Goal: Use online tool/utility: Utilize a website feature to perform a specific function

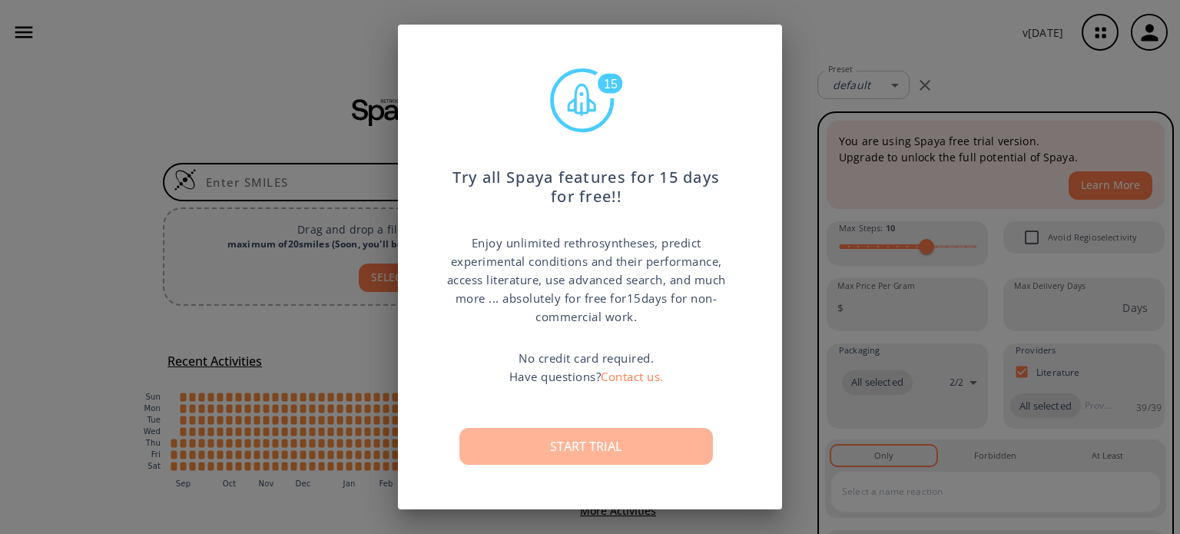
click at [602, 449] on button "Start trial" at bounding box center [586, 446] width 254 height 37
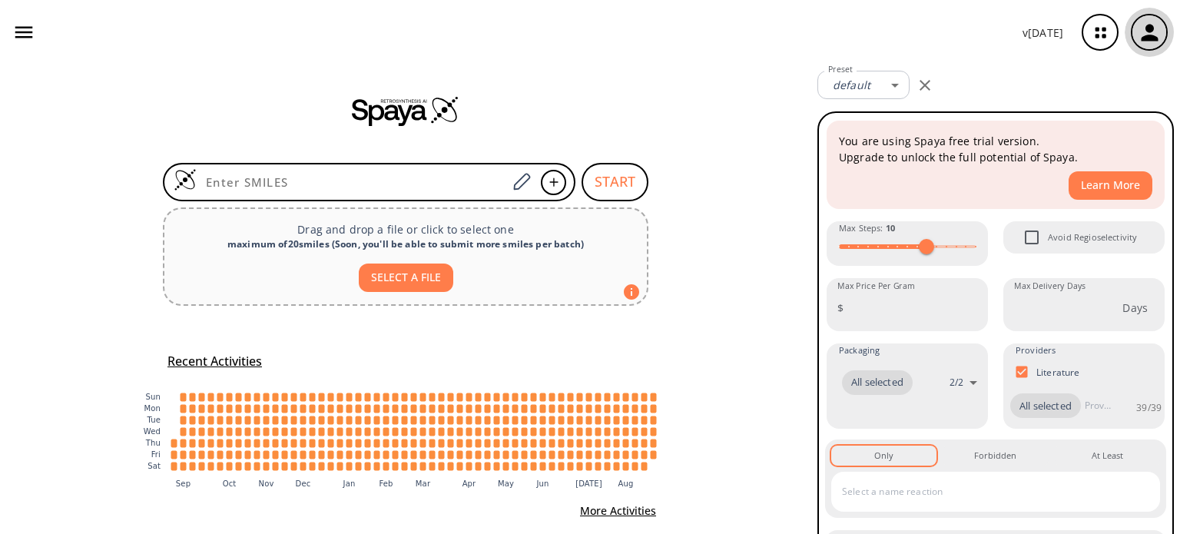
click at [1156, 33] on icon "button" at bounding box center [1149, 32] width 25 height 25
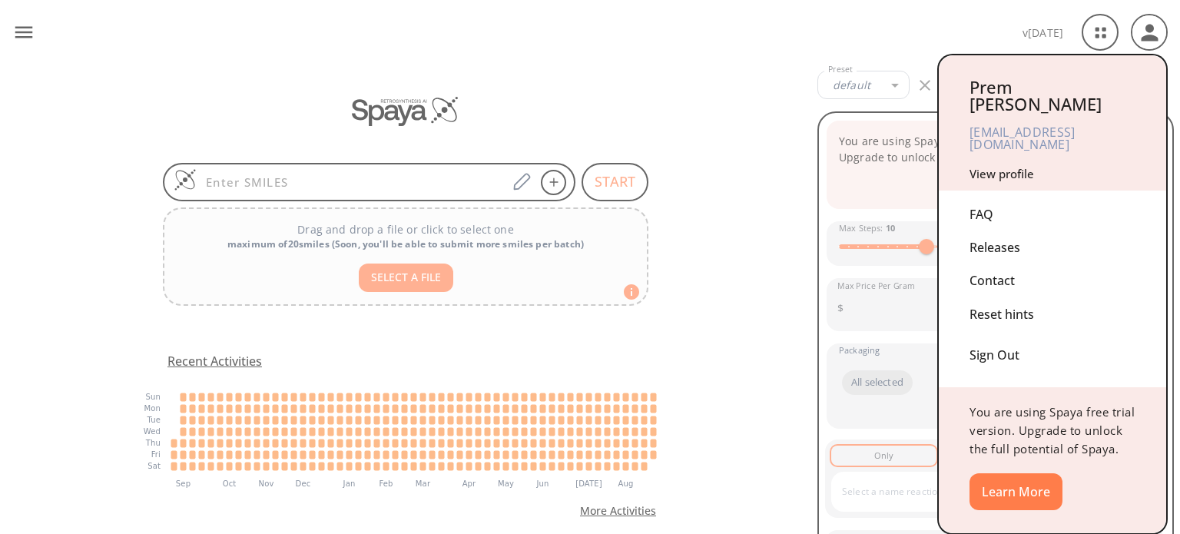
drag, startPoint x: 728, startPoint y: 370, endPoint x: 690, endPoint y: 297, distance: 82.5
click at [728, 365] on div at bounding box center [590, 267] width 1180 height 534
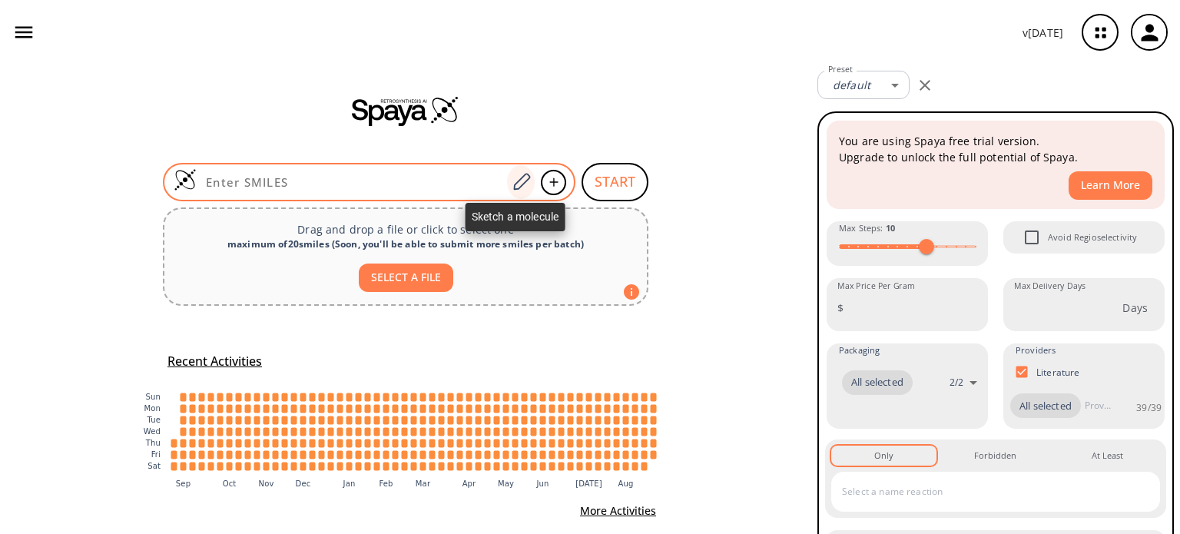
click at [519, 187] on icon at bounding box center [521, 182] width 21 height 20
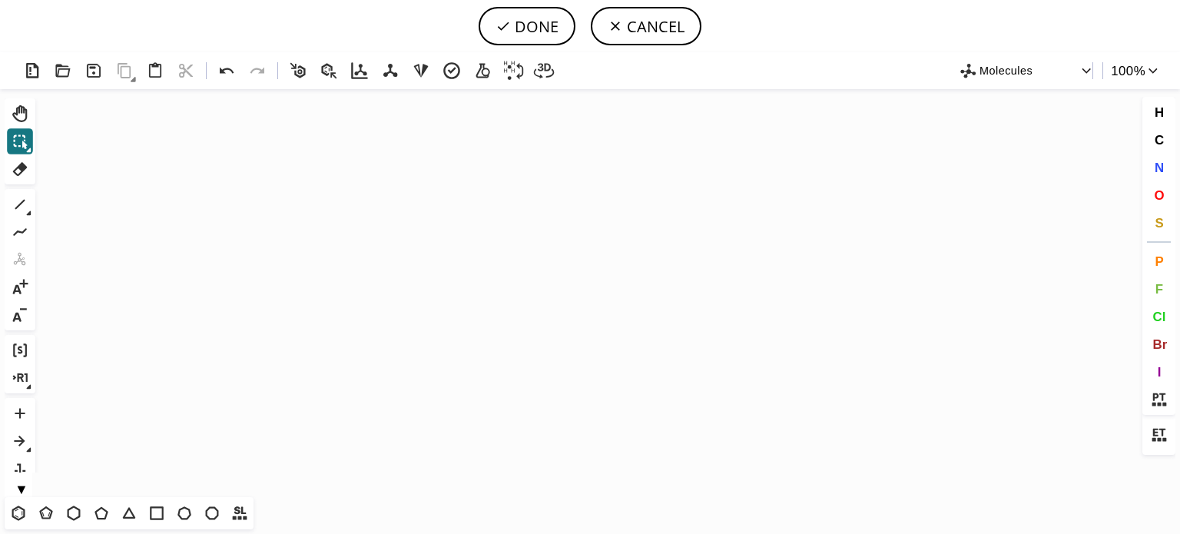
drag, startPoint x: 18, startPoint y: 512, endPoint x: 229, endPoint y: 393, distance: 242.2
click at [30, 497] on div "T T T T T T T T Shift+T" at bounding box center [129, 513] width 249 height 32
click at [286, 342] on icon "Created with [PERSON_NAME] 2.3.0" at bounding box center [589, 293] width 1097 height 408
click at [323, 318] on icon "Created with [PERSON_NAME] 2.3.0" at bounding box center [589, 293] width 1097 height 408
drag, startPoint x: 18, startPoint y: 514, endPoint x: 140, endPoint y: 393, distance: 171.7
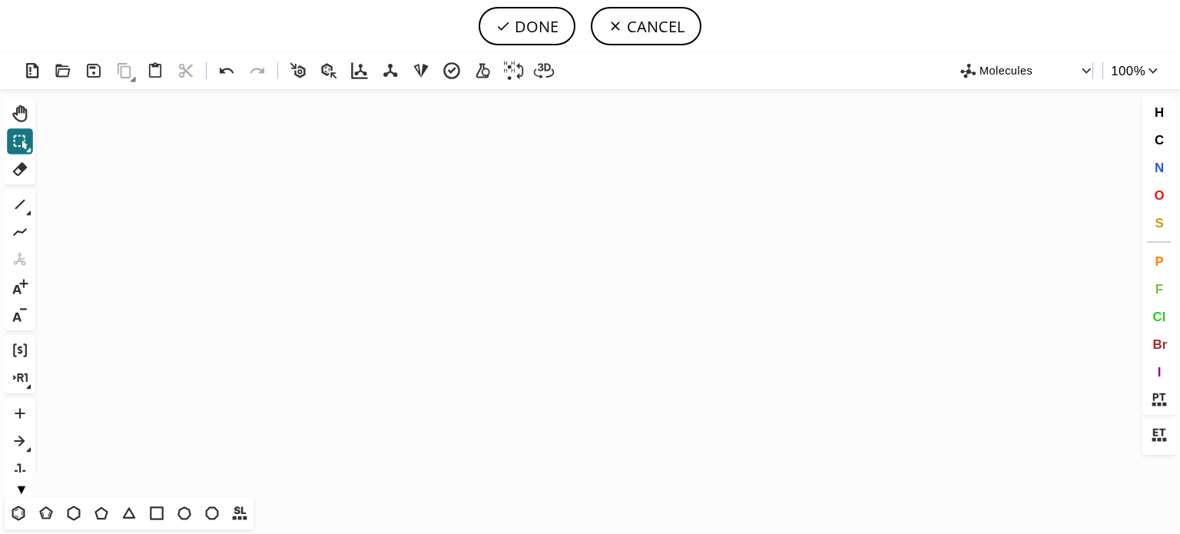
click at [27, 498] on div "T T T T T T T T Shift+T" at bounding box center [129, 513] width 249 height 32
click at [323, 298] on icon "Created with [PERSON_NAME] 2.3.0" at bounding box center [589, 293] width 1097 height 408
click at [20, 512] on icon at bounding box center [18, 513] width 20 height 20
click at [284, 316] on icon "Created with [PERSON_NAME] 2.3.0" at bounding box center [589, 293] width 1097 height 408
click at [22, 204] on icon at bounding box center [20, 204] width 20 height 20
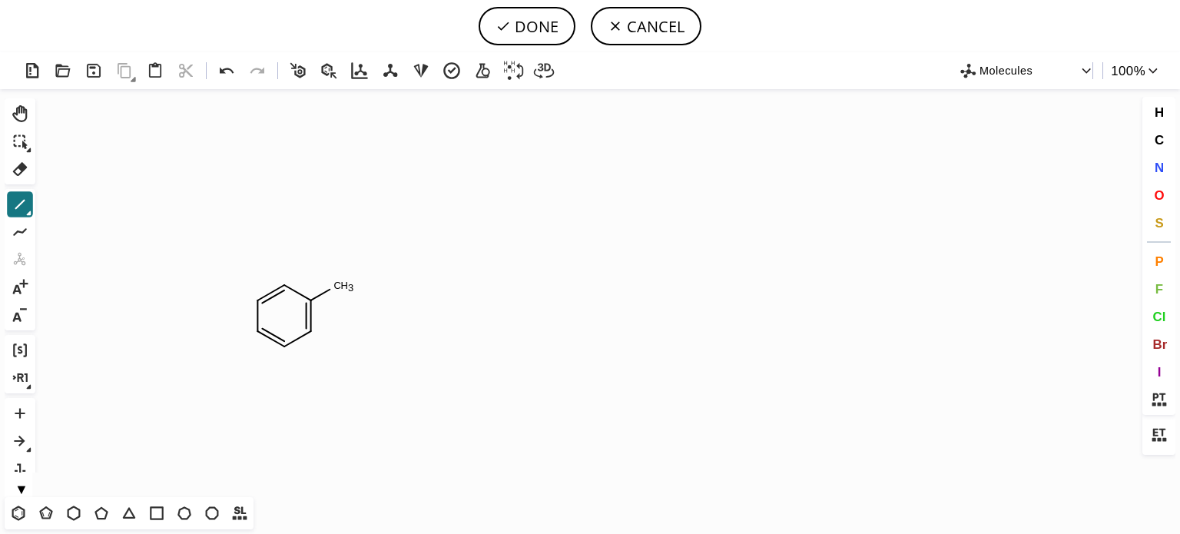
drag, startPoint x: 15, startPoint y: 518, endPoint x: 169, endPoint y: 396, distance: 196.3
click at [15, 516] on icon at bounding box center [18, 513] width 20 height 20
click at [1159, 168] on span "N" at bounding box center [1158, 167] width 9 height 15
click at [261, 303] on tspan "N" at bounding box center [261, 304] width 8 height 12
click at [1156, 169] on span "N" at bounding box center [1158, 167] width 9 height 15
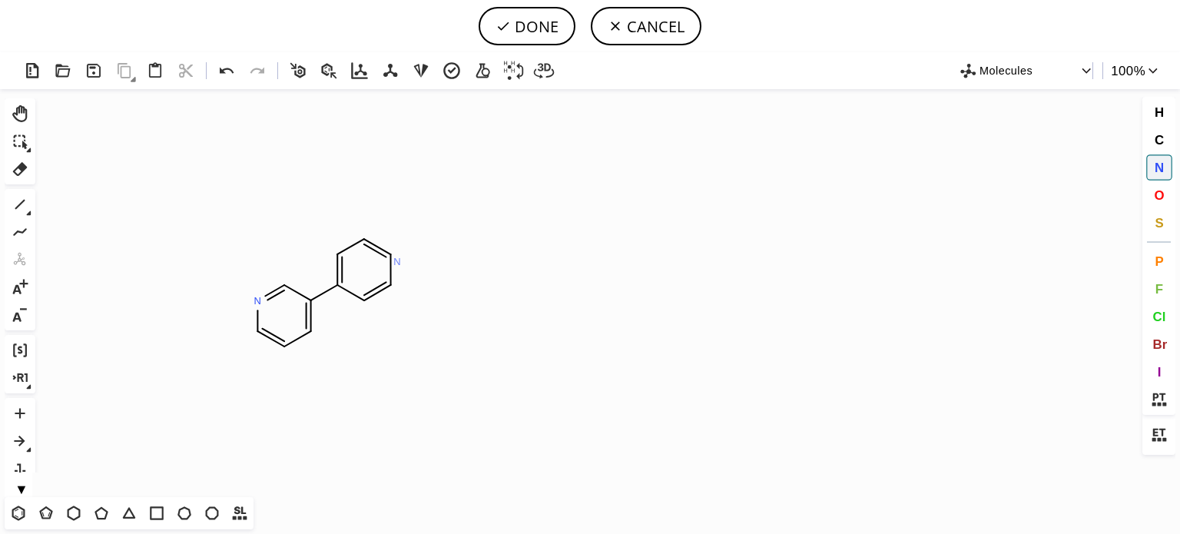
click at [397, 261] on tspan "N" at bounding box center [397, 262] width 8 height 12
click at [22, 204] on icon at bounding box center [20, 204] width 20 height 20
click at [25, 512] on icon at bounding box center [18, 513] width 13 height 15
click at [1160, 168] on span "N" at bounding box center [1158, 167] width 9 height 15
drag, startPoint x: 1160, startPoint y: 165, endPoint x: 1149, endPoint y: 168, distance: 11.2
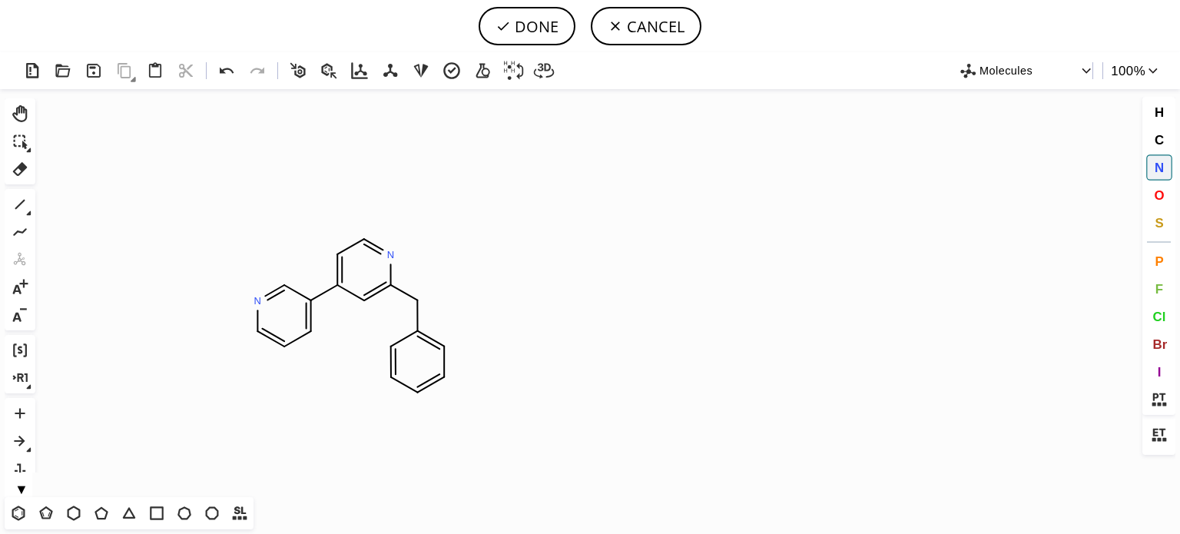
click at [1159, 165] on span "N" at bounding box center [1158, 167] width 9 height 15
drag, startPoint x: 423, startPoint y: 305, endPoint x: 148, endPoint y: 314, distance: 276.0
click at [423, 305] on tspan "N" at bounding box center [424, 306] width 8 height 12
drag, startPoint x: 15, startPoint y: 204, endPoint x: 67, endPoint y: 240, distance: 63.5
click at [20, 207] on icon at bounding box center [20, 204] width 20 height 20
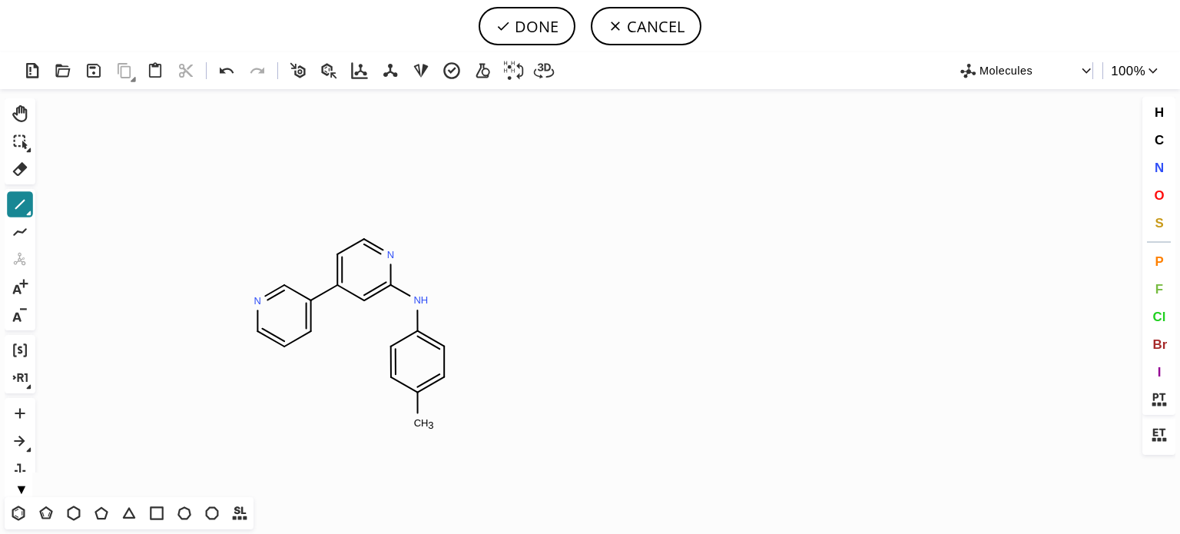
click at [18, 208] on icon at bounding box center [20, 204] width 20 height 20
click at [1156, 165] on span "N" at bounding box center [1158, 167] width 9 height 15
drag, startPoint x: 476, startPoint y: 402, endPoint x: 738, endPoint y: 403, distance: 261.2
click at [477, 402] on tspan "N" at bounding box center [477, 402] width 8 height 12
click at [529, 28] on button "DONE" at bounding box center [527, 26] width 97 height 38
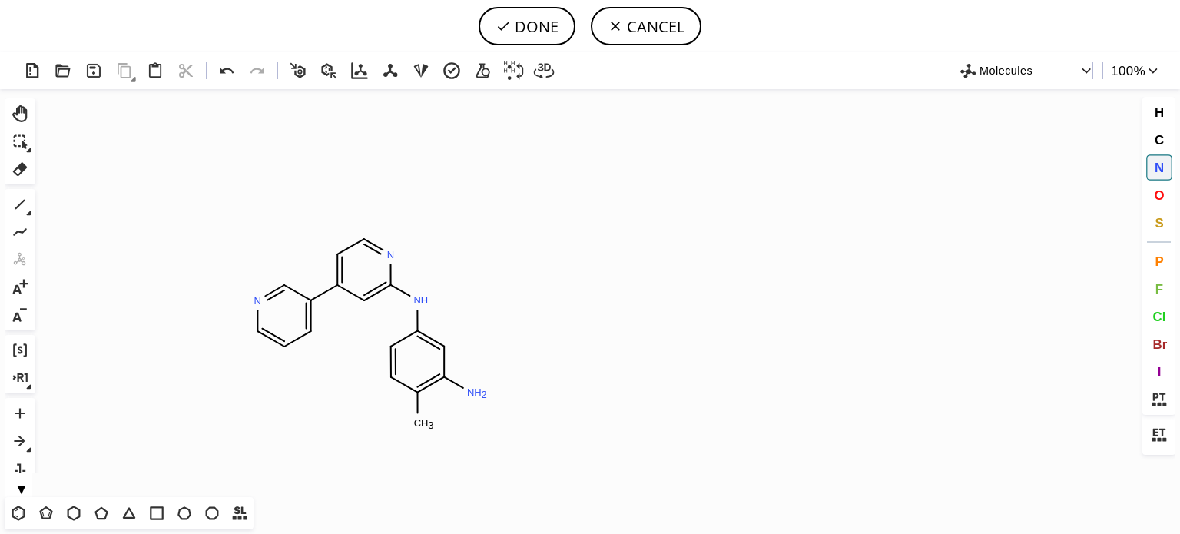
type input "N1C=CC=C(C2C=C(NC3C=CC(C)=C(N)C=3)N=CC=2)C=1"
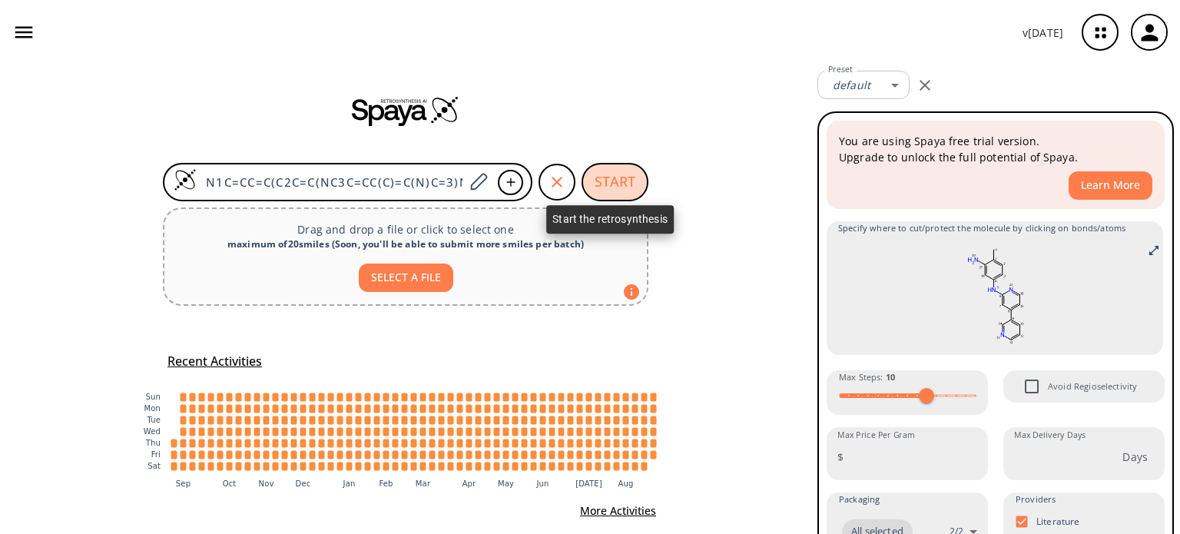
click at [599, 179] on button "START" at bounding box center [615, 182] width 67 height 38
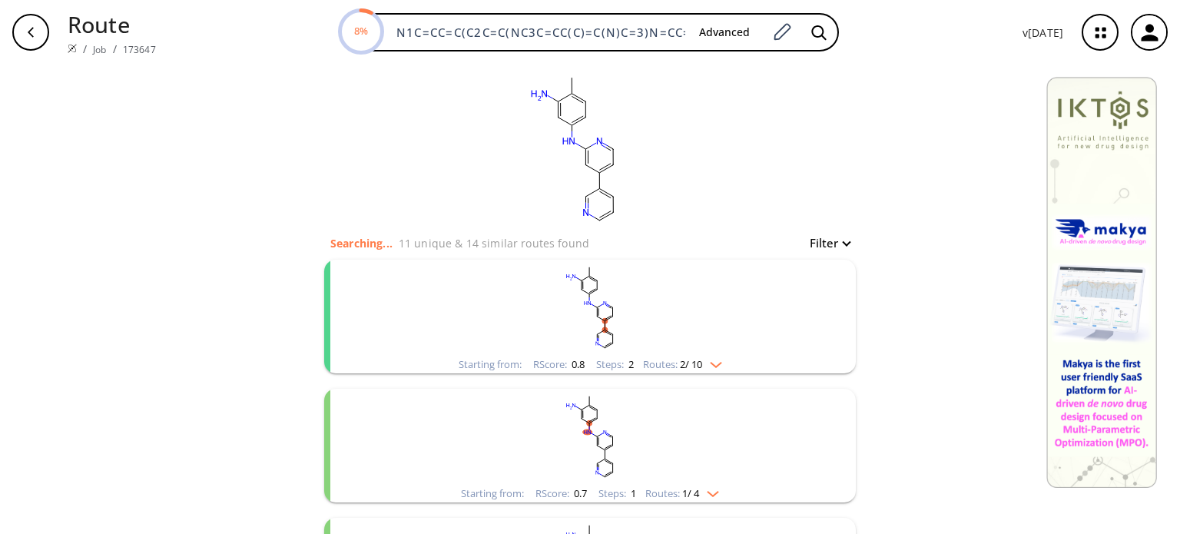
click at [718, 358] on div "Starting from: RScore : 0.8 Steps : 2 Routes: 2 / 10" at bounding box center [590, 365] width 287 height 18
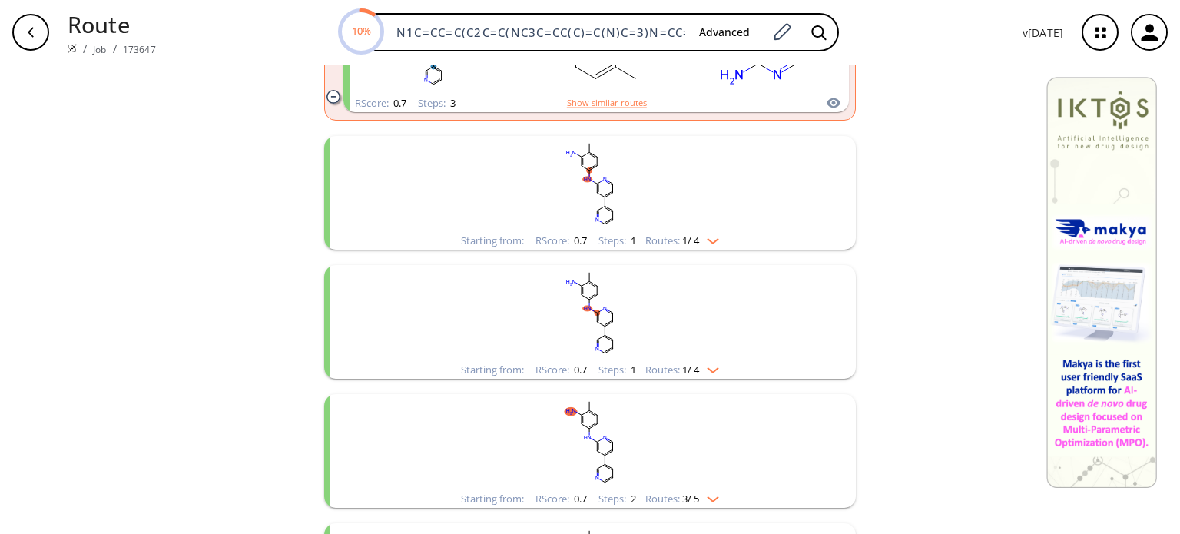
scroll to position [538, 0]
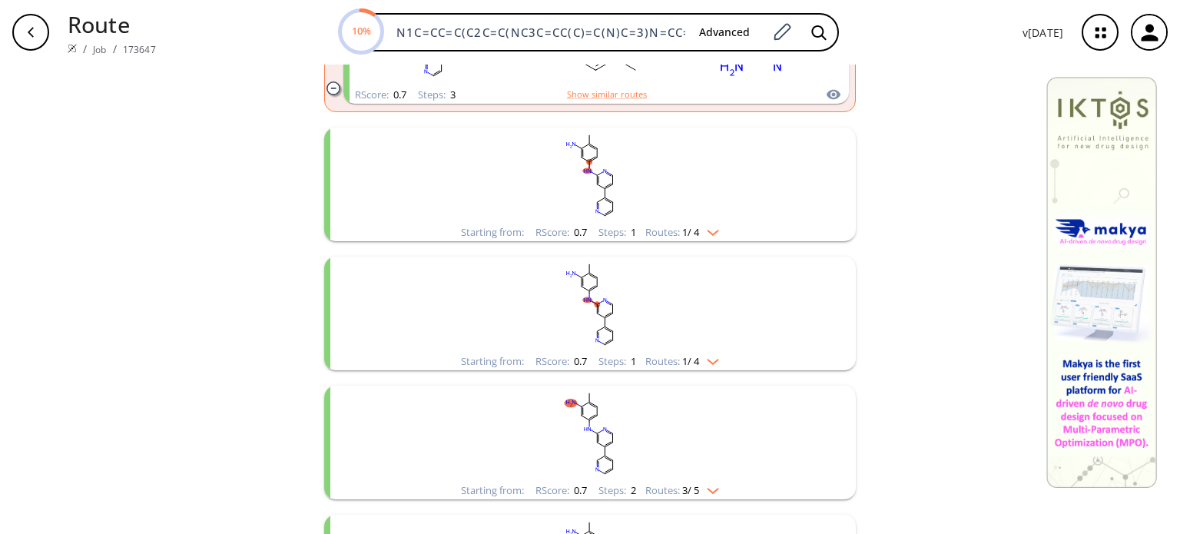
click at [712, 234] on img "clusters" at bounding box center [709, 230] width 20 height 12
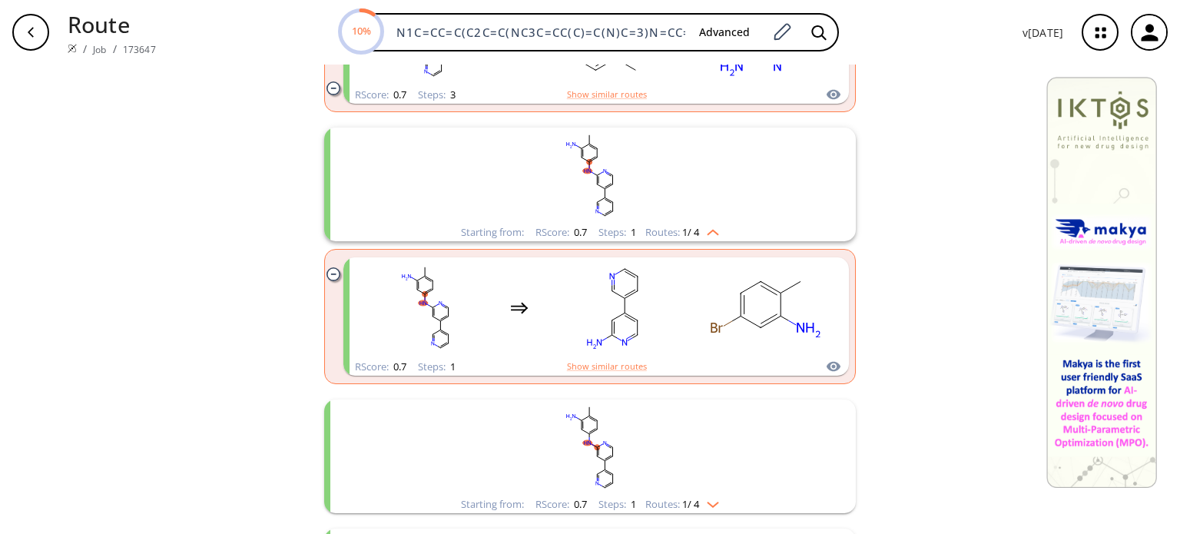
click at [716, 492] on rect "clusters" at bounding box center [590, 448] width 400 height 96
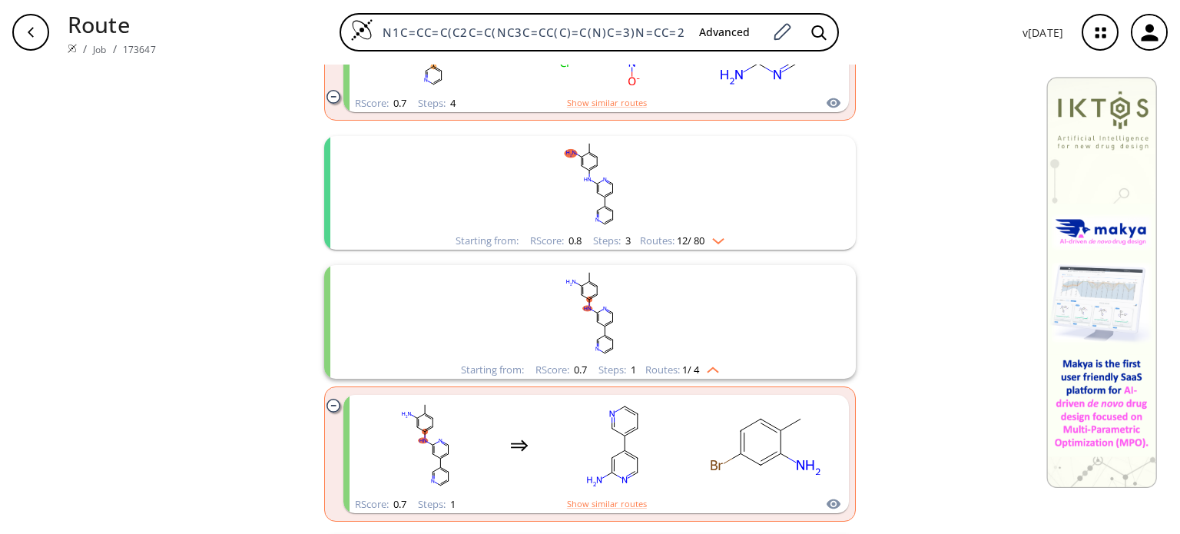
scroll to position [1076, 0]
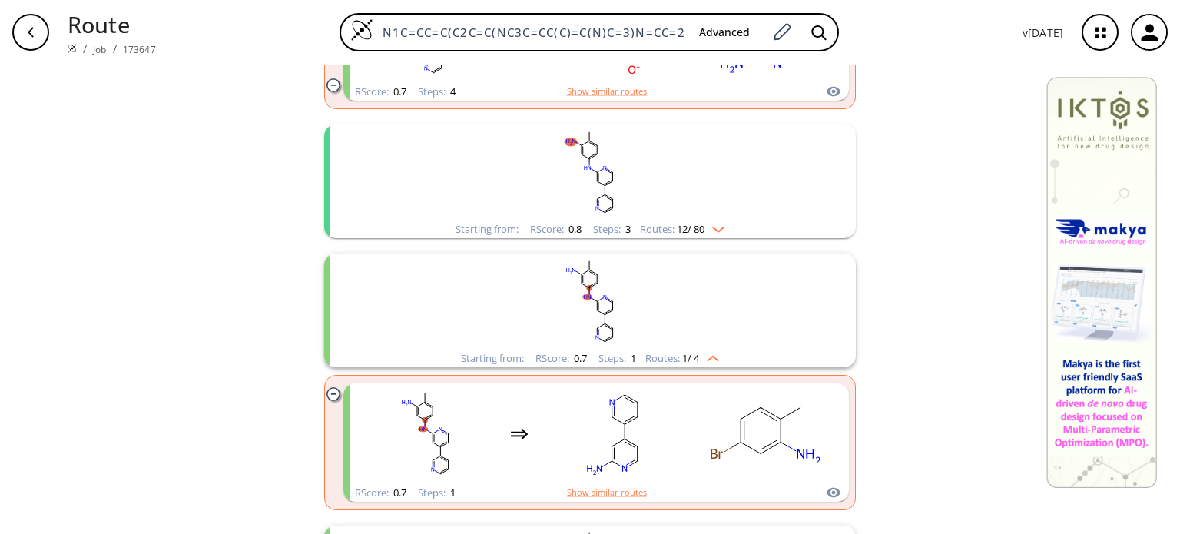
click at [726, 230] on div "Starting from: RScore : 0.8 Steps : 3 Routes: 12 / 80" at bounding box center [590, 230] width 292 height 18
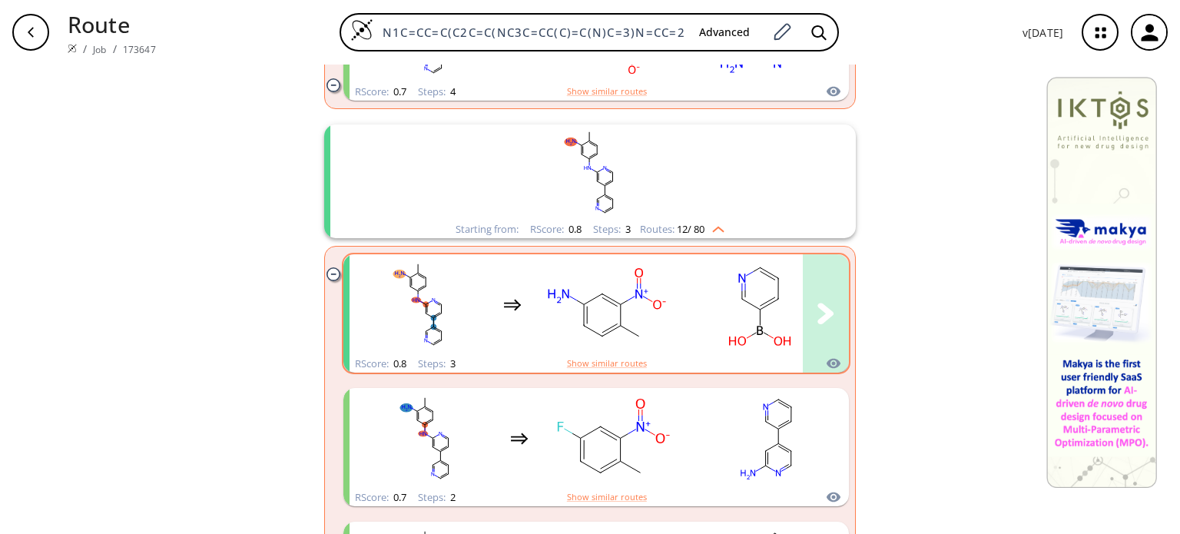
click at [651, 302] on ellipse "clusters" at bounding box center [660, 304] width 18 height 13
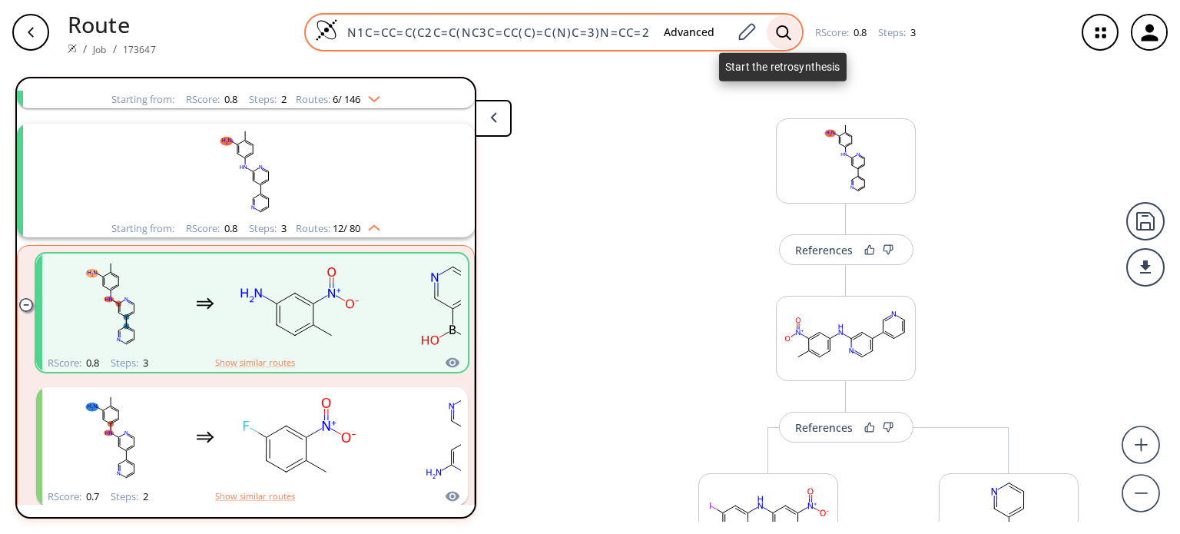
click at [790, 32] on div at bounding box center [784, 32] width 34 height 34
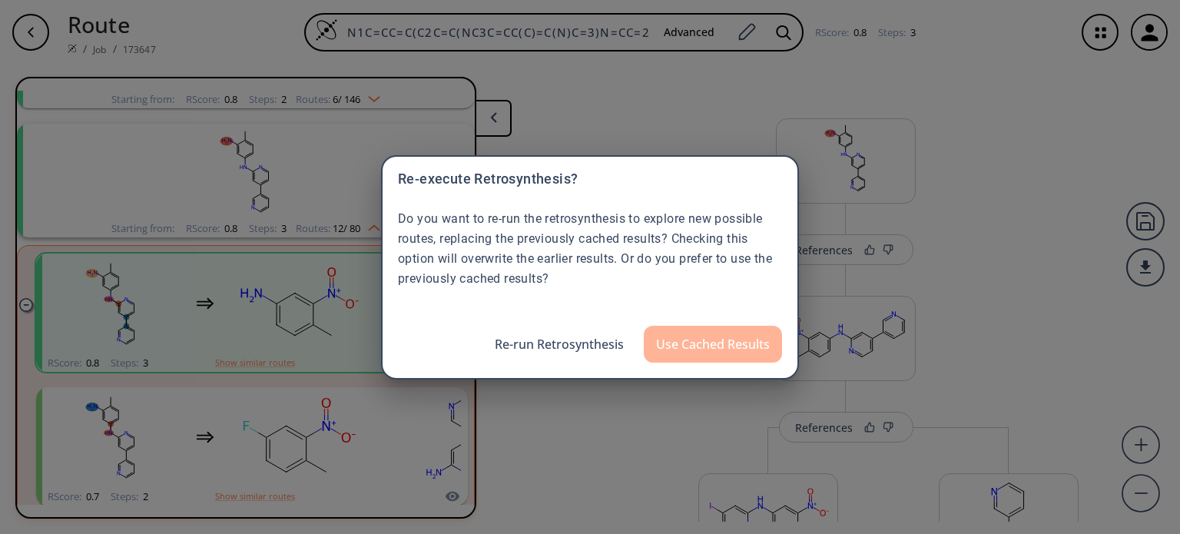
click at [705, 350] on button "Use Cached Results" at bounding box center [713, 344] width 138 height 37
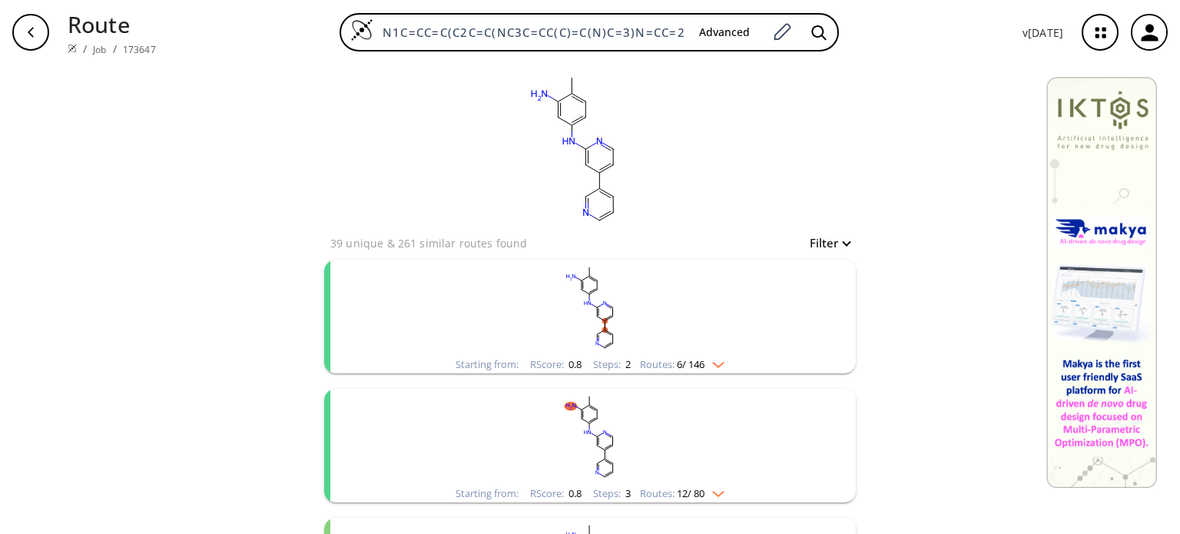
click at [725, 364] on div "Starting from: RScore : 0.8 Steps : 2 Routes: 6 / 146" at bounding box center [590, 365] width 292 height 18
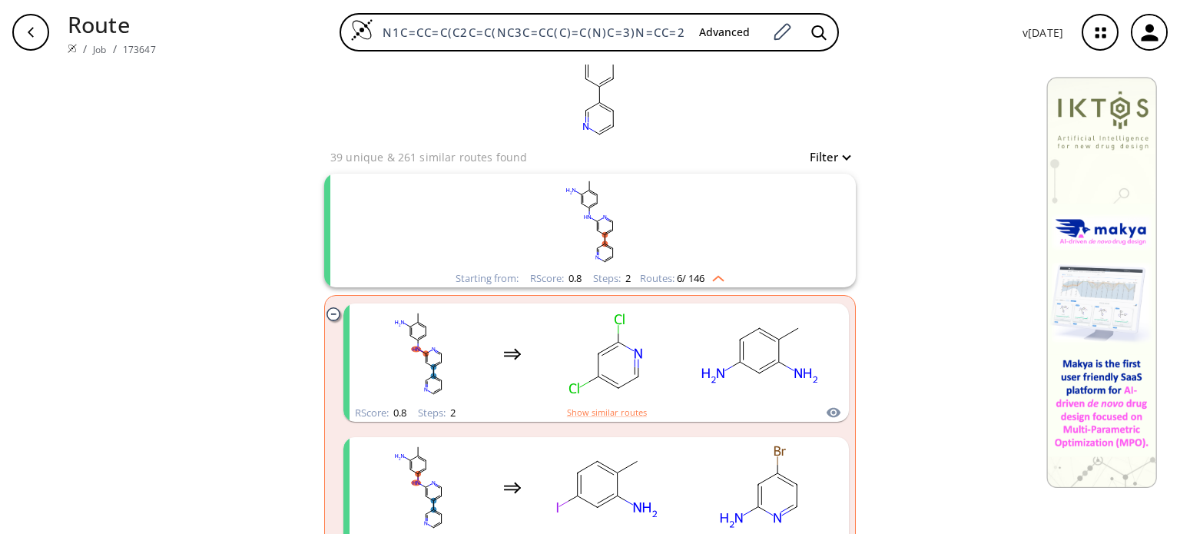
scroll to position [154, 0]
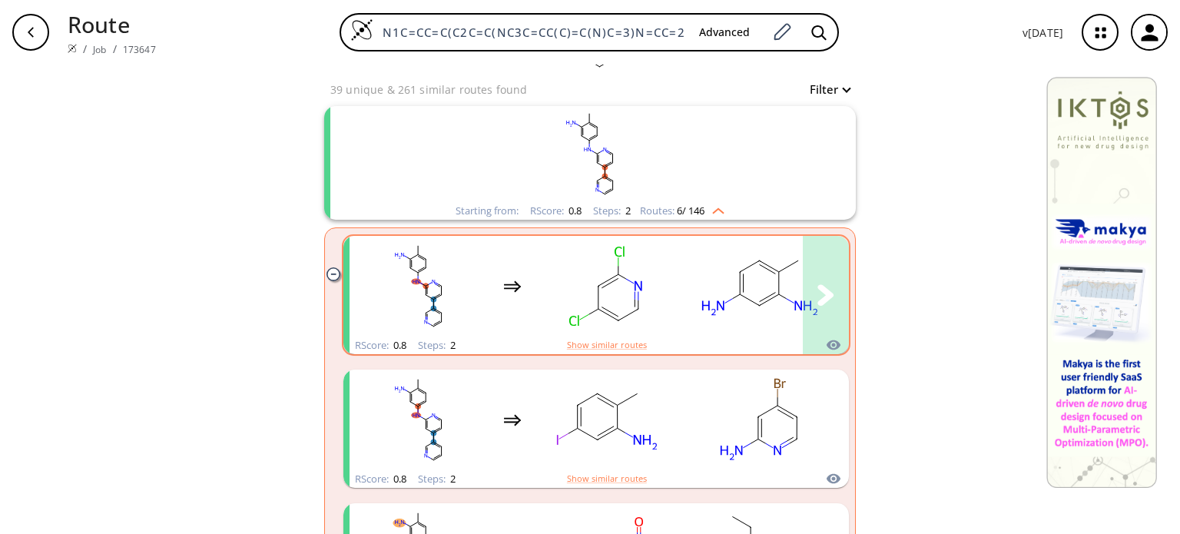
click at [701, 300] on ellipse "clusters" at bounding box center [714, 308] width 32 height 20
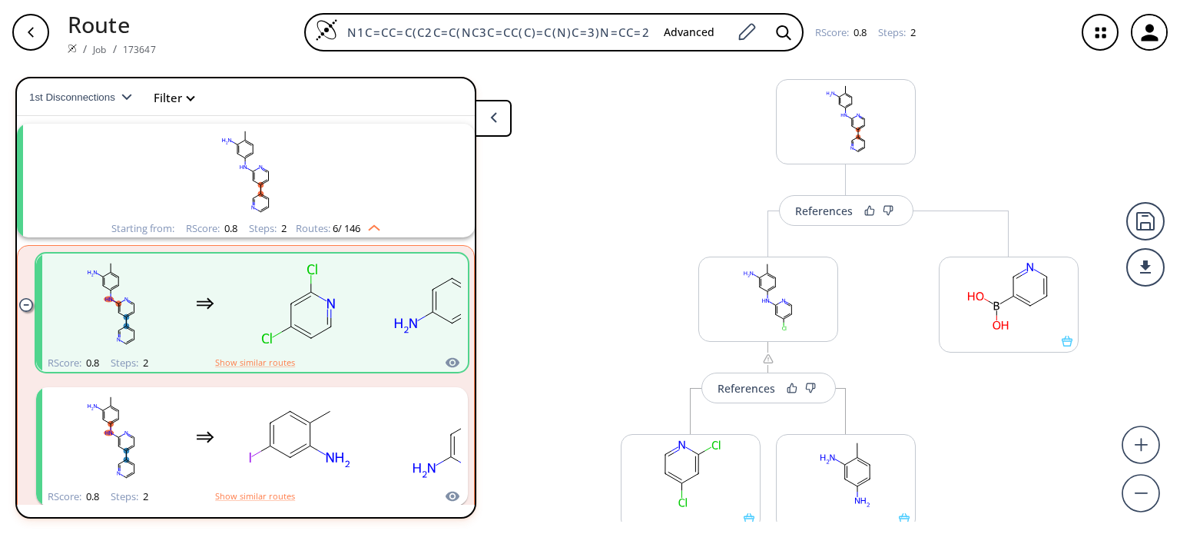
scroll to position [77, 0]
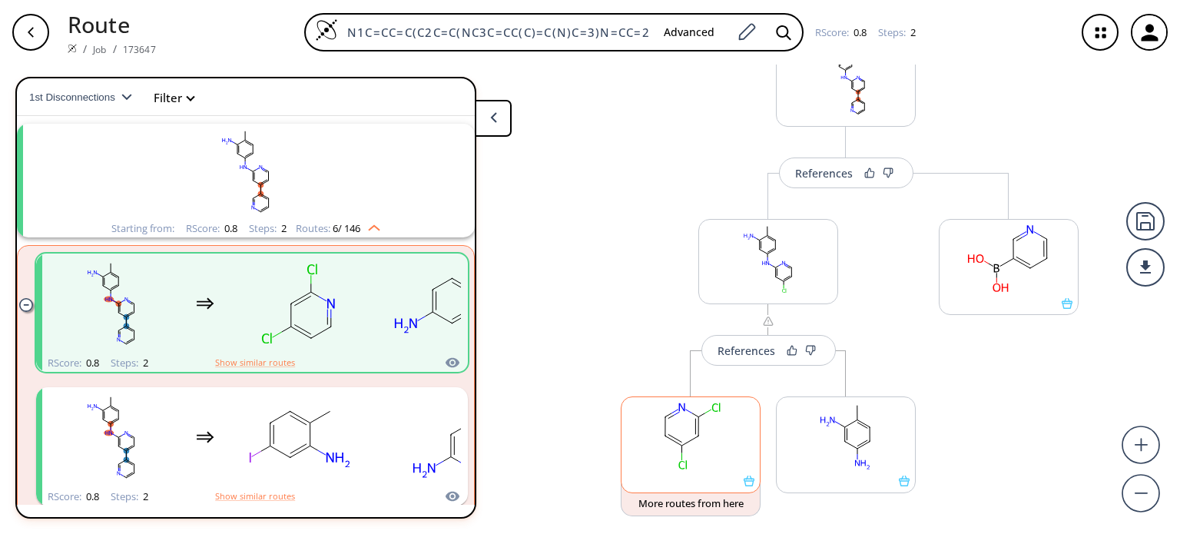
click at [694, 443] on rect at bounding box center [691, 436] width 138 height 78
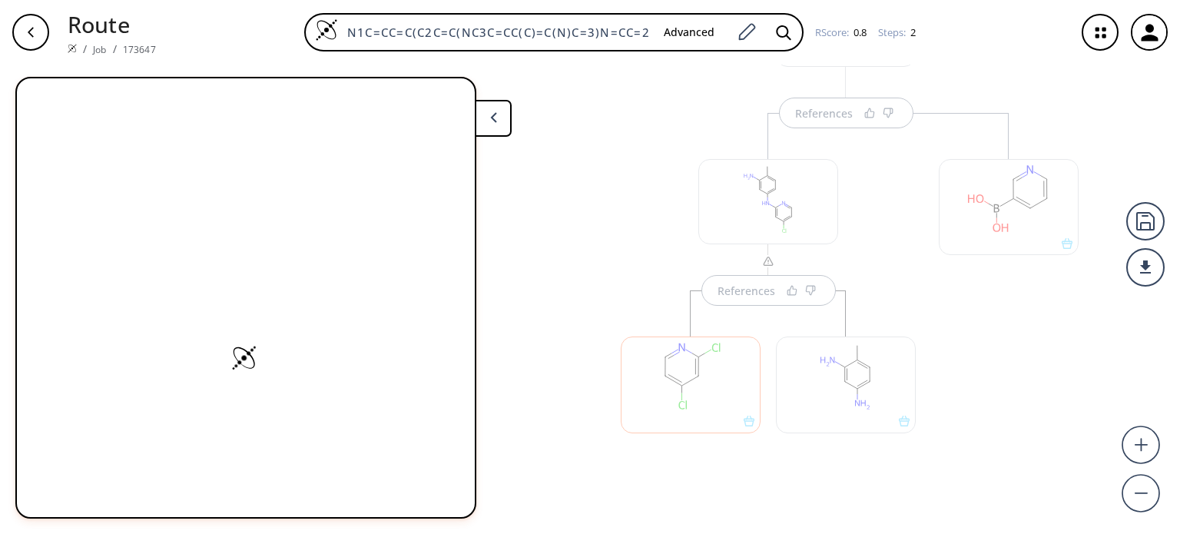
scroll to position [139, 0]
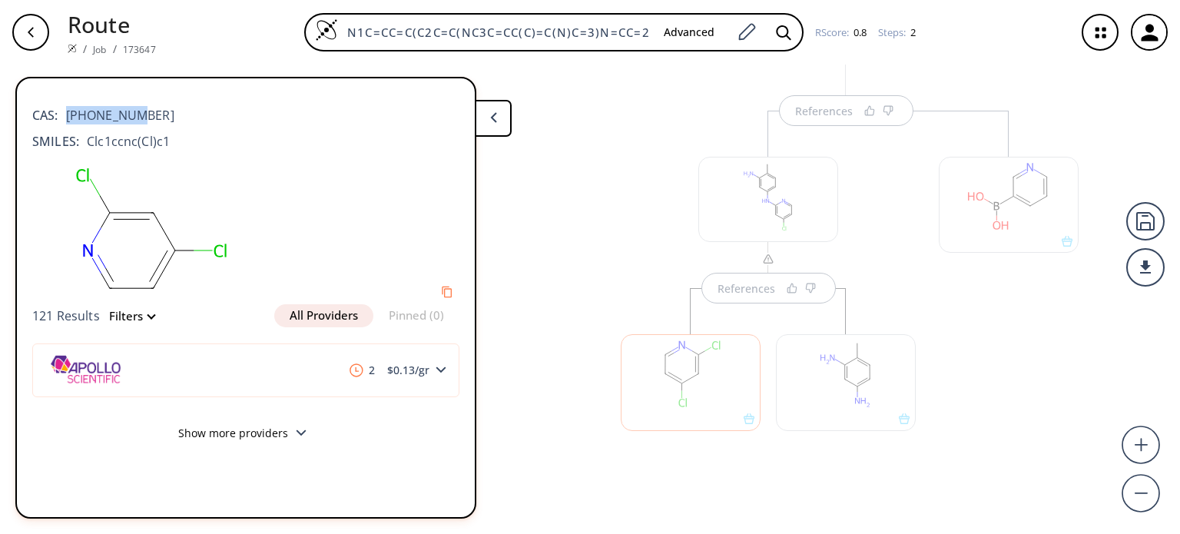
drag, startPoint x: 142, startPoint y: 121, endPoint x: 58, endPoint y: 121, distance: 84.5
click at [61, 118] on div "CAS: [PHONE_NUMBER]" at bounding box center [245, 108] width 427 height 34
copy span "[PHONE_NUMBER]"
